Goal: Communication & Community: Participate in discussion

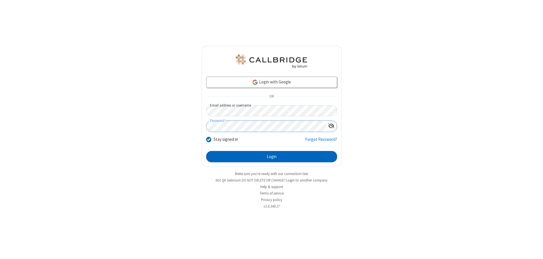
click at [272, 157] on button "Login" at bounding box center [271, 156] width 131 height 11
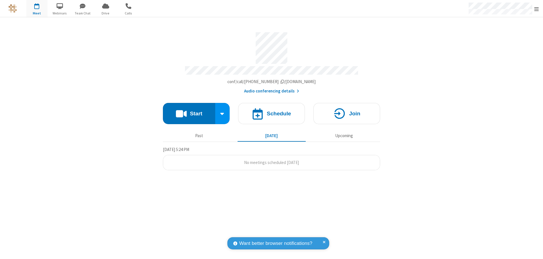
click at [189, 111] on button "Start" at bounding box center [189, 113] width 52 height 21
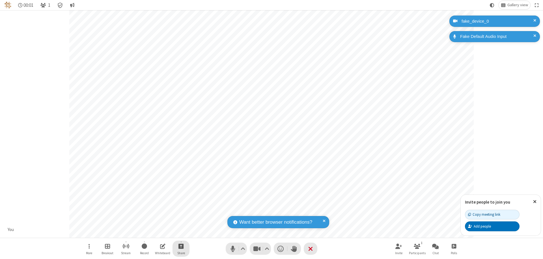
click at [181, 246] on span "Start sharing" at bounding box center [180, 246] width 5 height 7
click at [181, 212] on span "Share additional camera" at bounding box center [184, 212] width 42 height 5
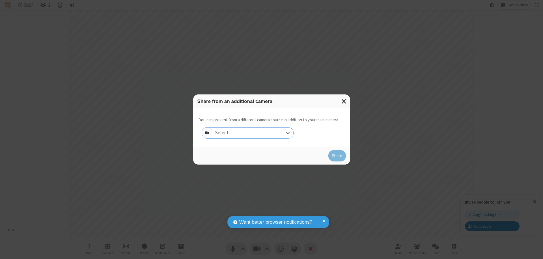
click at [253, 133] on div "Select..." at bounding box center [252, 133] width 81 height 11
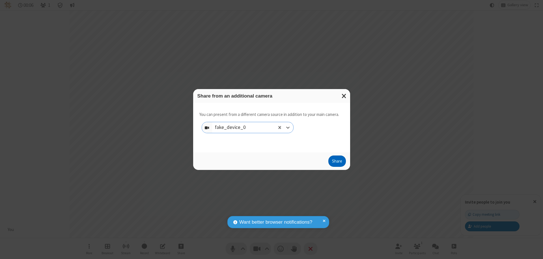
click at [337, 162] on button "Share" at bounding box center [337, 161] width 18 height 11
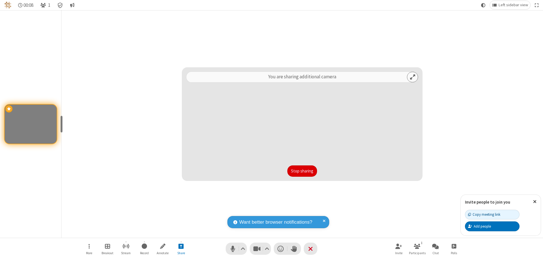
click at [302, 171] on button "Stop sharing" at bounding box center [302, 170] width 30 height 11
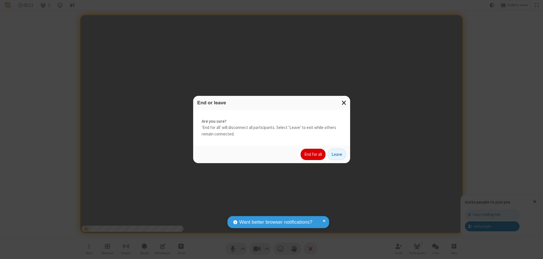
click at [313, 154] on button "End for all" at bounding box center [313, 154] width 25 height 11
